Goal: Navigation & Orientation: Find specific page/section

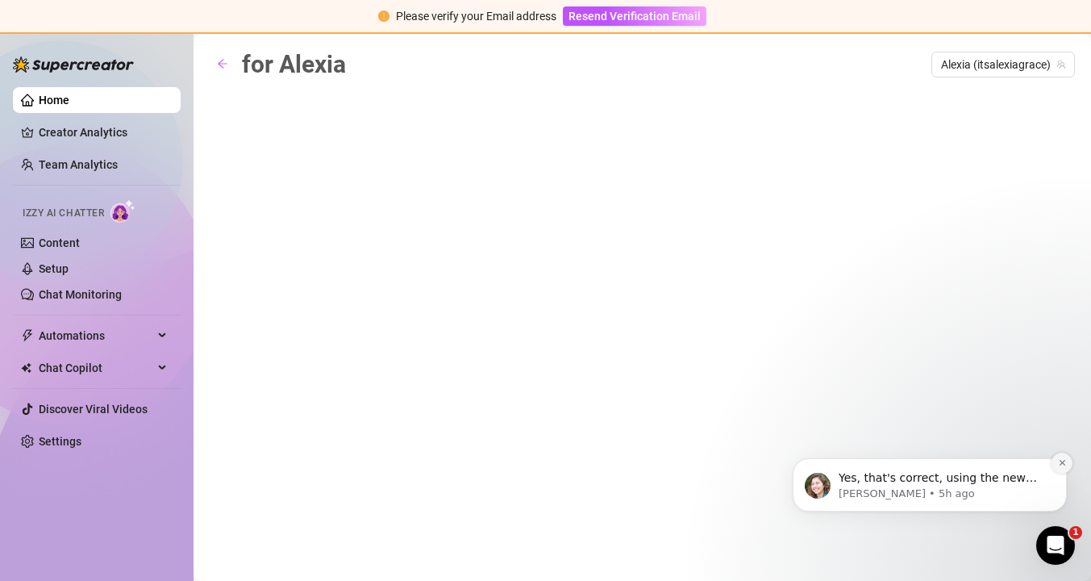
click at [1064, 460] on icon "Dismiss notification" at bounding box center [1062, 462] width 9 height 9
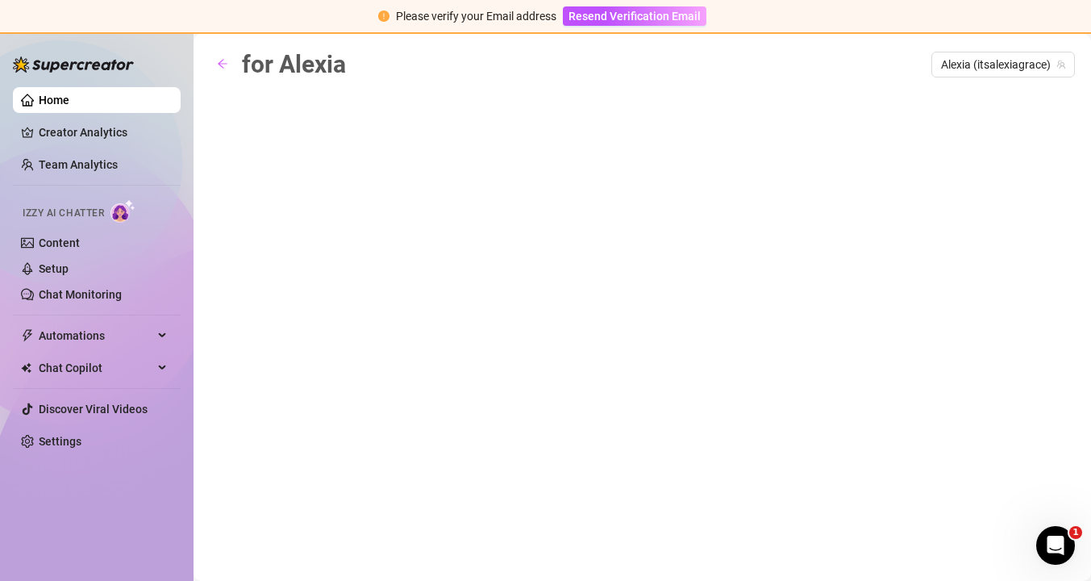
click at [69, 102] on link "Home" at bounding box center [54, 100] width 31 height 13
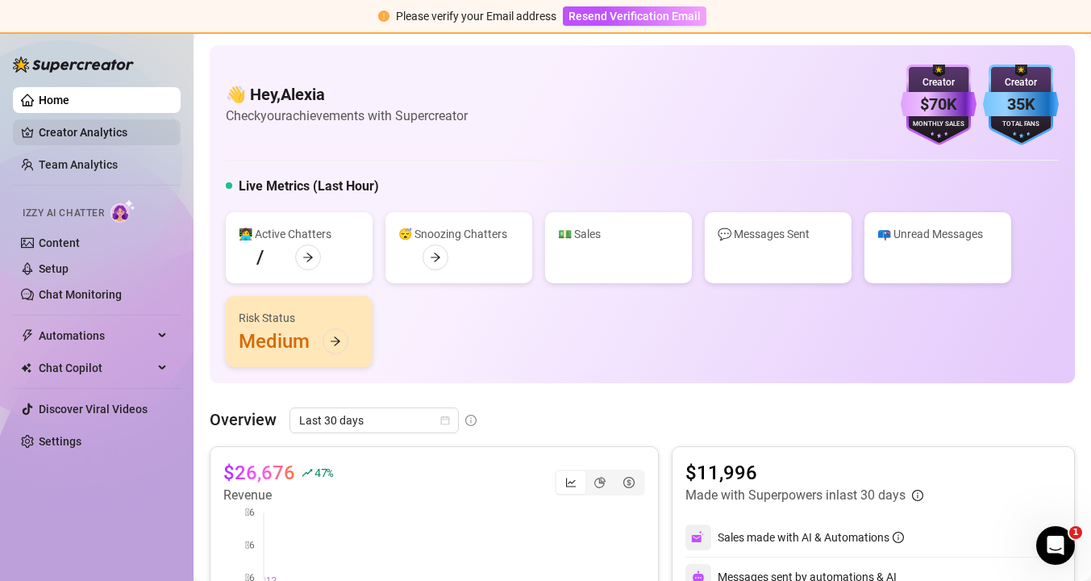
click at [98, 124] on link "Creator Analytics" at bounding box center [103, 132] width 129 height 26
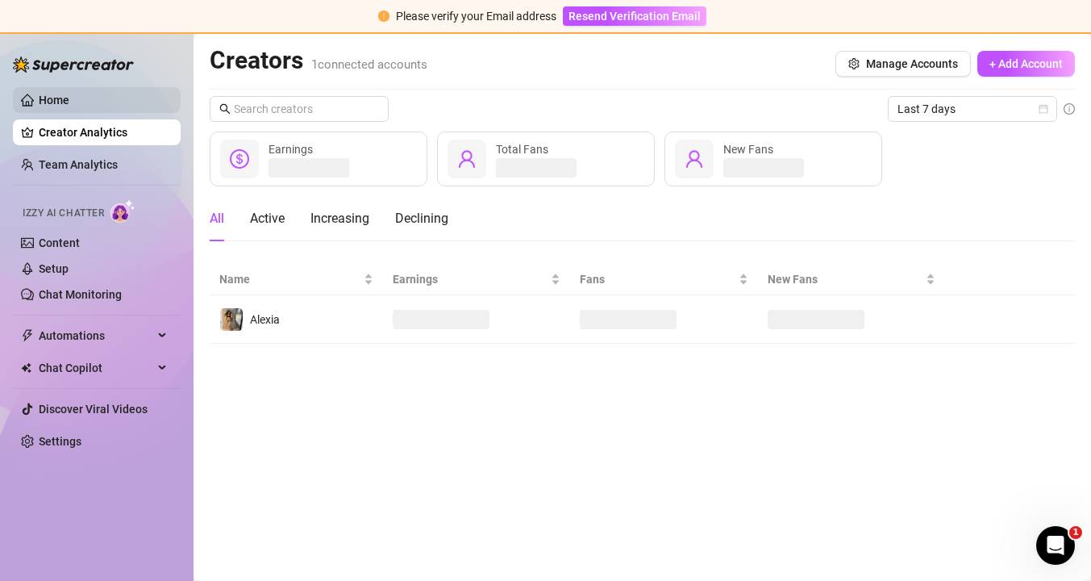
click at [69, 106] on link "Home" at bounding box center [54, 100] width 31 height 13
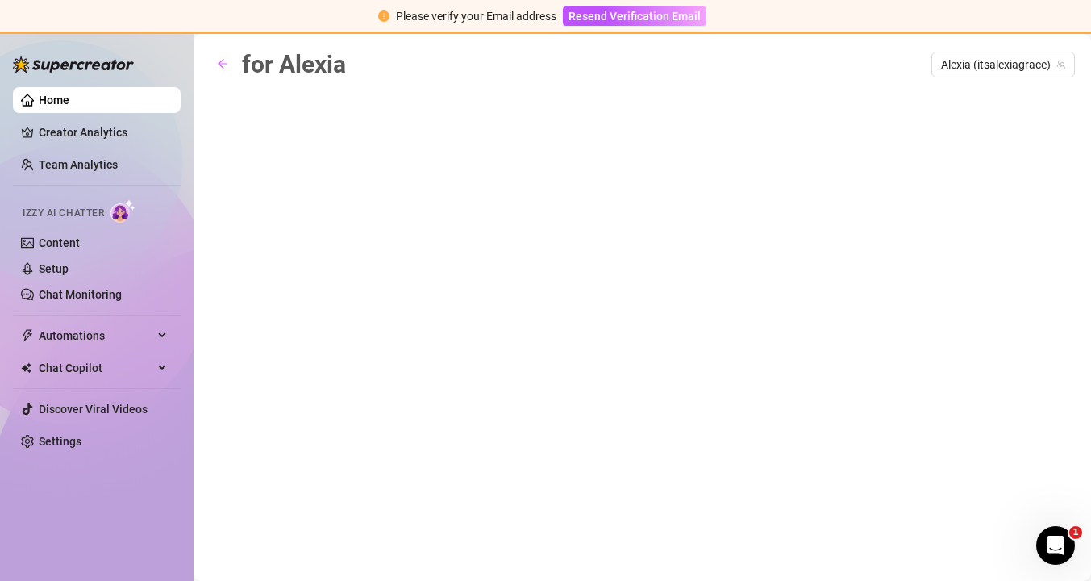
click at [69, 98] on link "Home" at bounding box center [54, 100] width 31 height 13
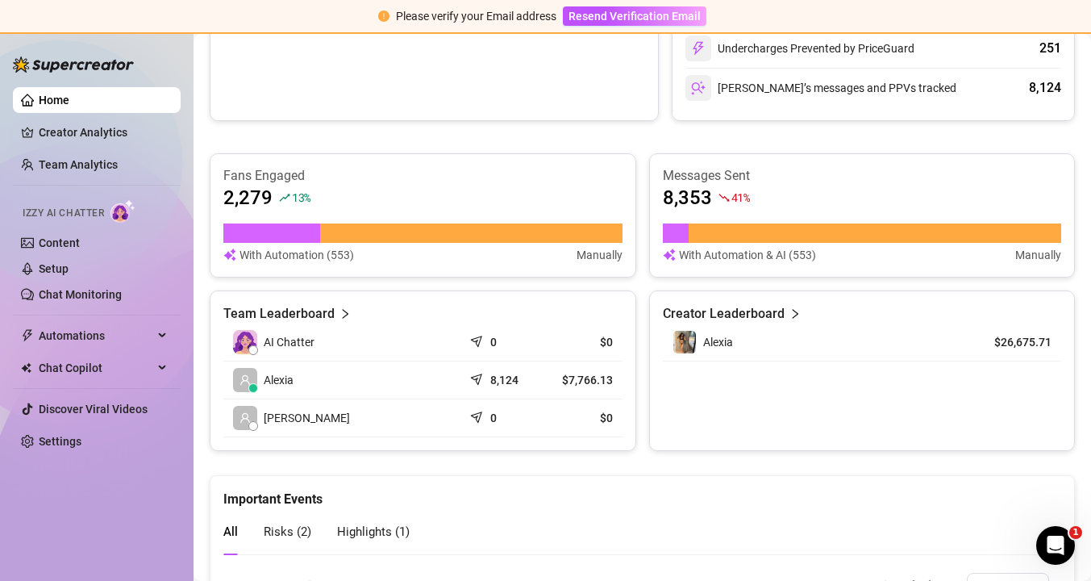
scroll to position [820, 0]
